Goal: Information Seeking & Learning: Learn about a topic

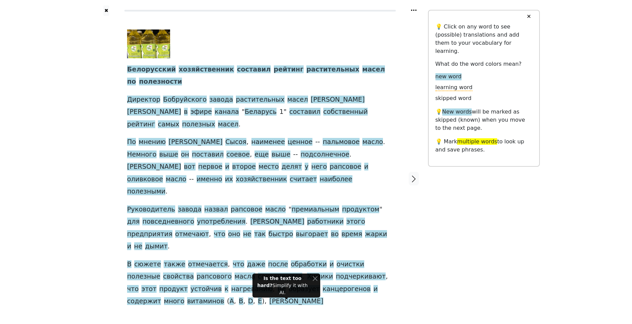
click at [52, 184] on div "✖ Белорусский хозяйственник составил рейтинг растительных масел по полезности Д…" at bounding box center [316, 183] width 632 height 366
click at [158, 138] on span "мнению" at bounding box center [152, 142] width 27 height 8
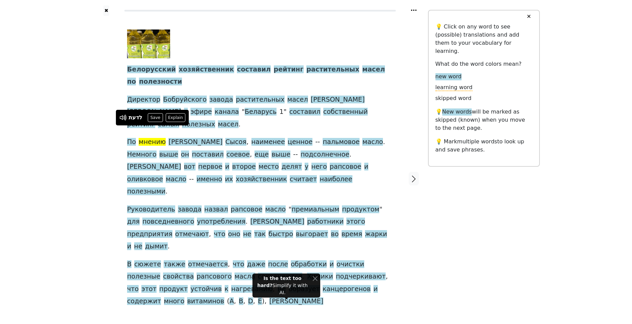
click at [152, 138] on span "мнению" at bounding box center [152, 142] width 27 height 8
click at [181, 138] on span "[PERSON_NAME]" at bounding box center [195, 142] width 54 height 8
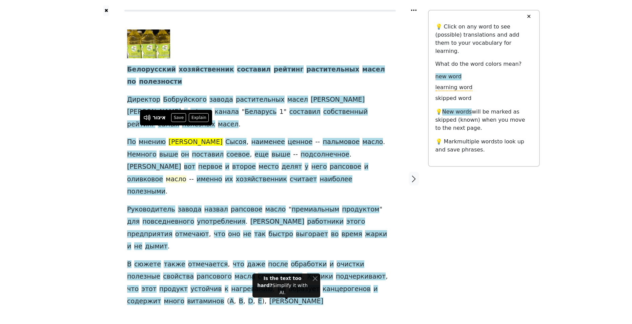
click at [186, 175] on span "масло" at bounding box center [176, 179] width 21 height 8
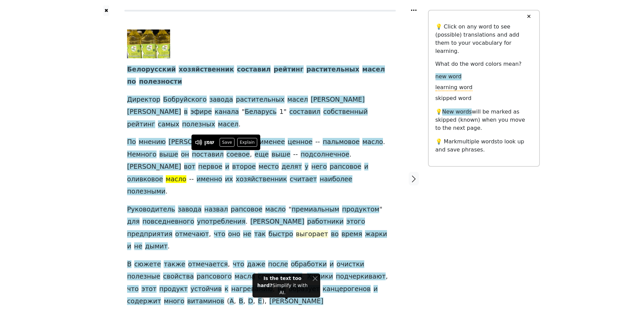
click at [296, 230] on span "выгорает" at bounding box center [312, 234] width 32 height 8
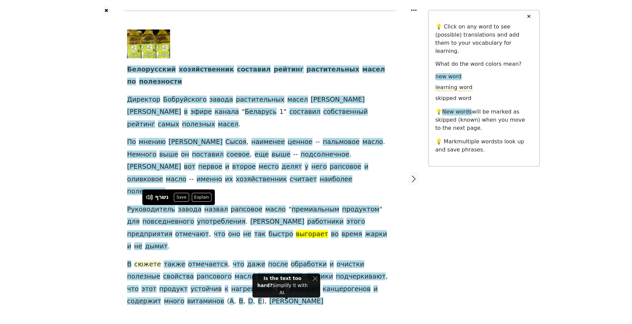
click at [147, 260] on span "сюжете" at bounding box center [147, 264] width 27 height 8
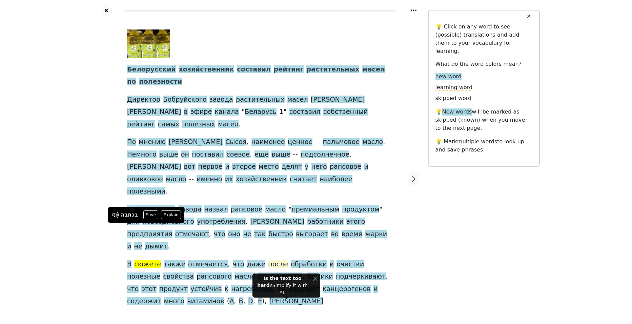
click at [268, 260] on span "после" at bounding box center [278, 264] width 20 height 8
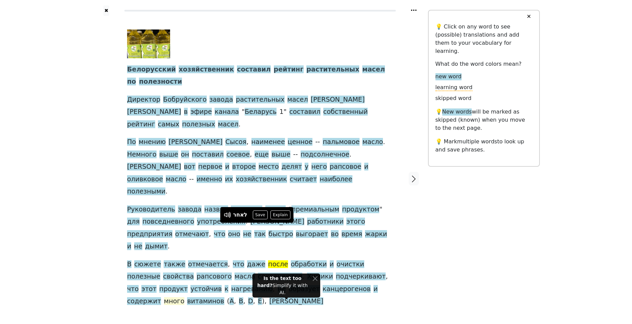
click at [185, 297] on span "много" at bounding box center [174, 301] width 21 height 8
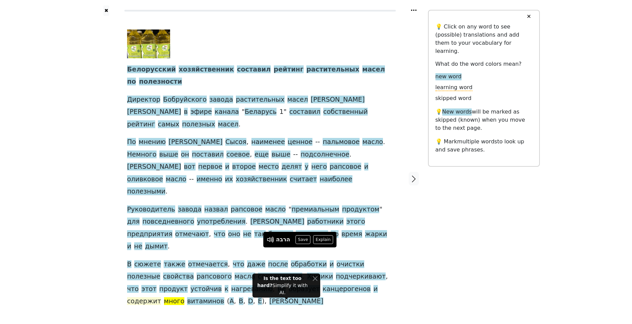
click at [161, 297] on span "содержит" at bounding box center [144, 301] width 34 height 8
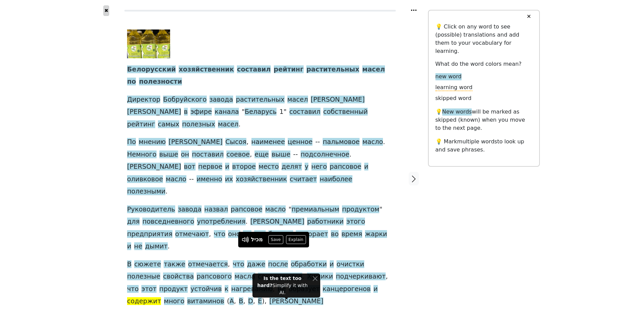
click at [107, 11] on button "✖" at bounding box center [106, 10] width 6 height 11
